Goal: Find specific page/section: Find specific page/section

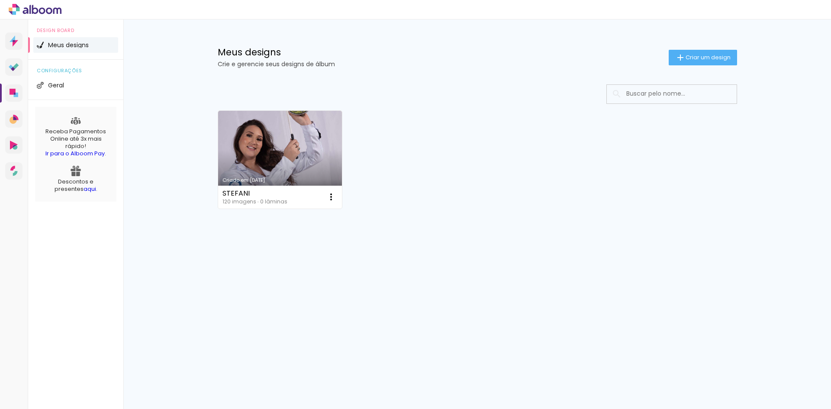
click at [19, 10] on icon at bounding box center [18, 10] width 4 height 4
click at [16, 41] on icon at bounding box center [16, 43] width 6 height 6
